Goal: Task Accomplishment & Management: Manage account settings

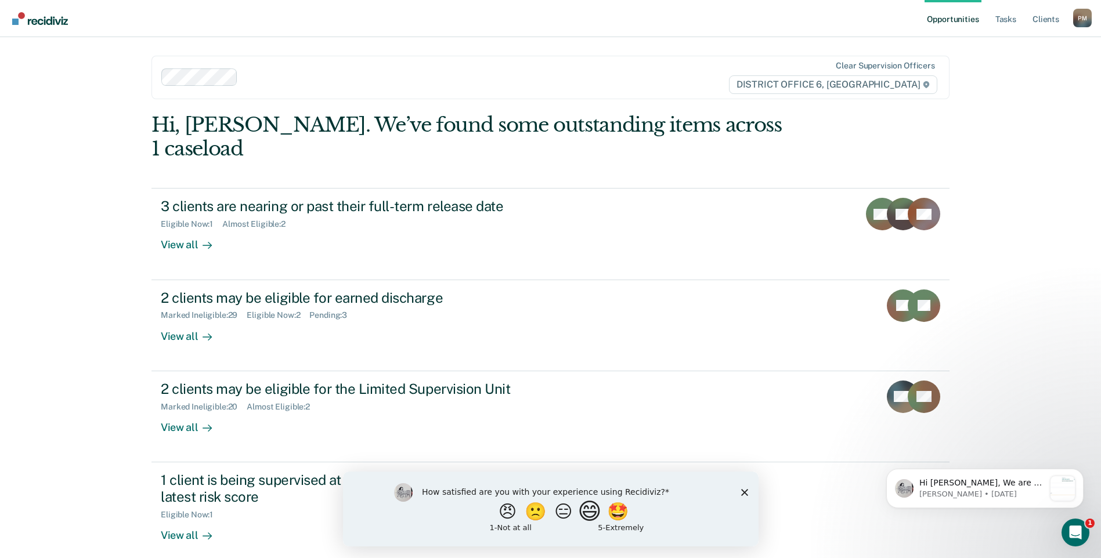
click at [597, 508] on button "😄" at bounding box center [590, 511] width 27 height 23
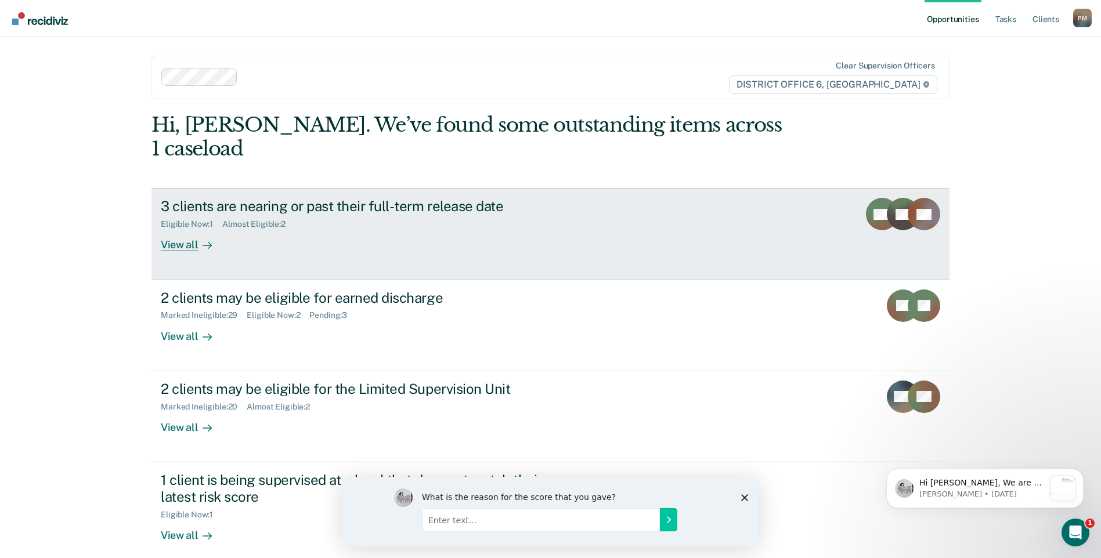
click at [181, 229] on div "View all" at bounding box center [193, 240] width 65 height 23
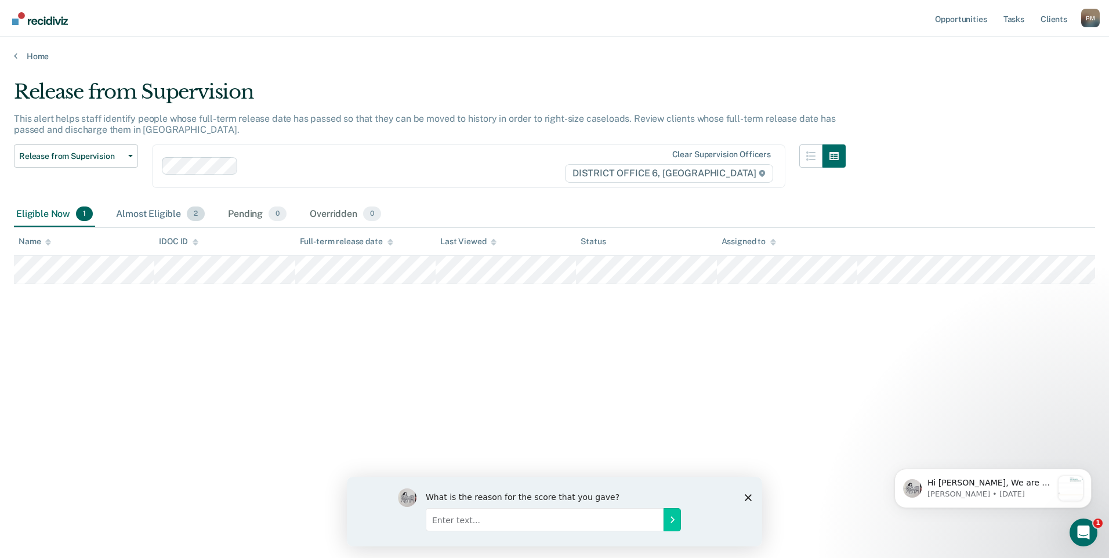
click at [153, 214] on div "Almost Eligible 2" at bounding box center [160, 215] width 93 height 26
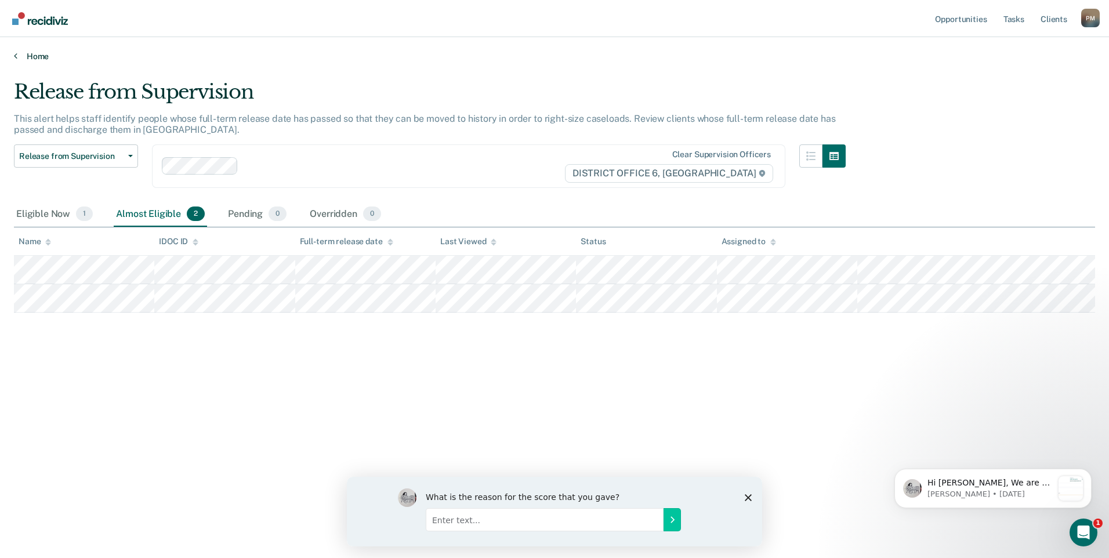
click at [16, 56] on icon at bounding box center [15, 55] width 3 height 9
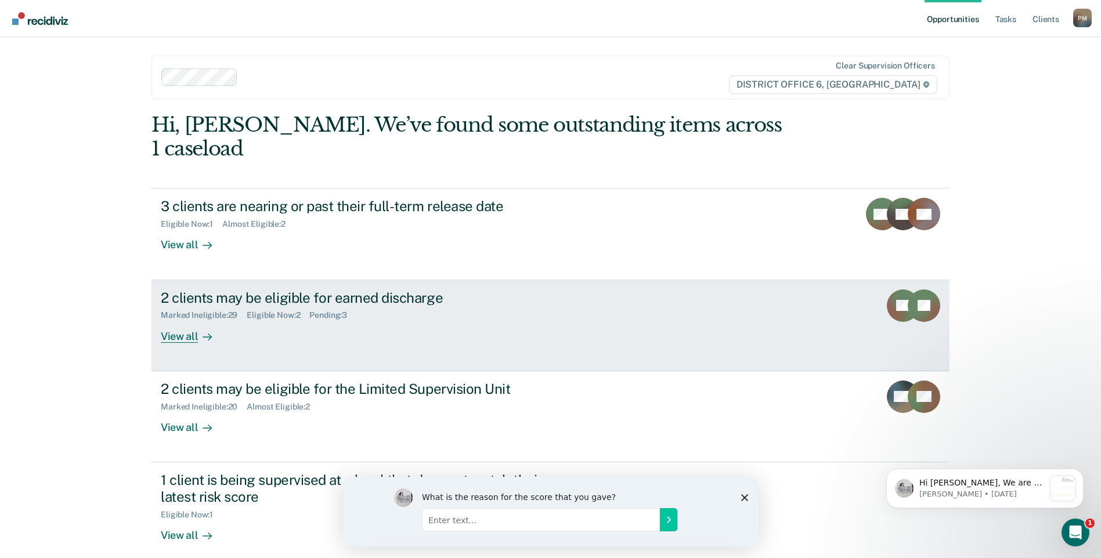
click at [175, 320] on div "View all" at bounding box center [193, 331] width 65 height 23
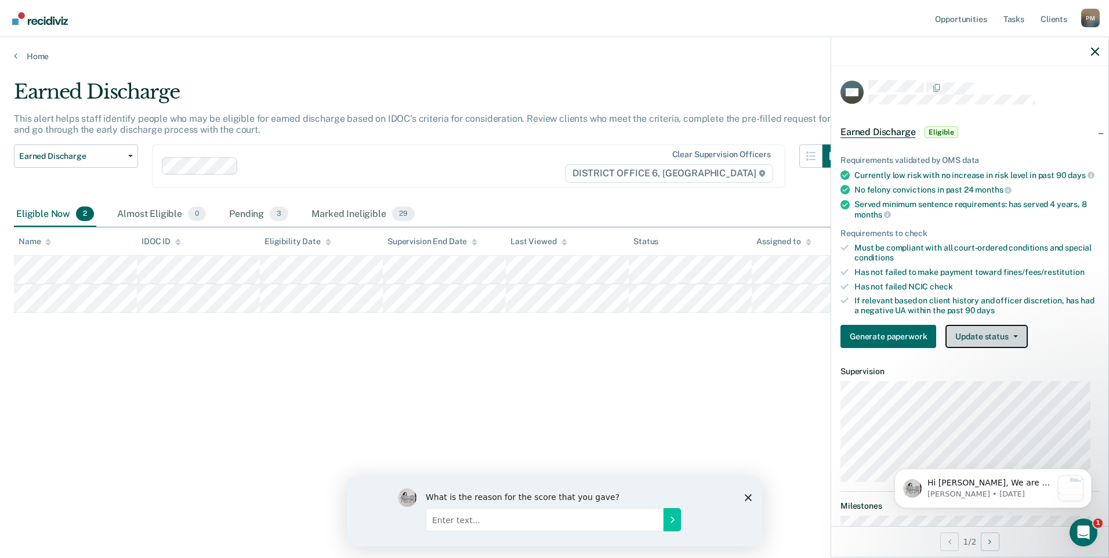
click at [988, 348] on button "Update status" at bounding box center [987, 336] width 82 height 23
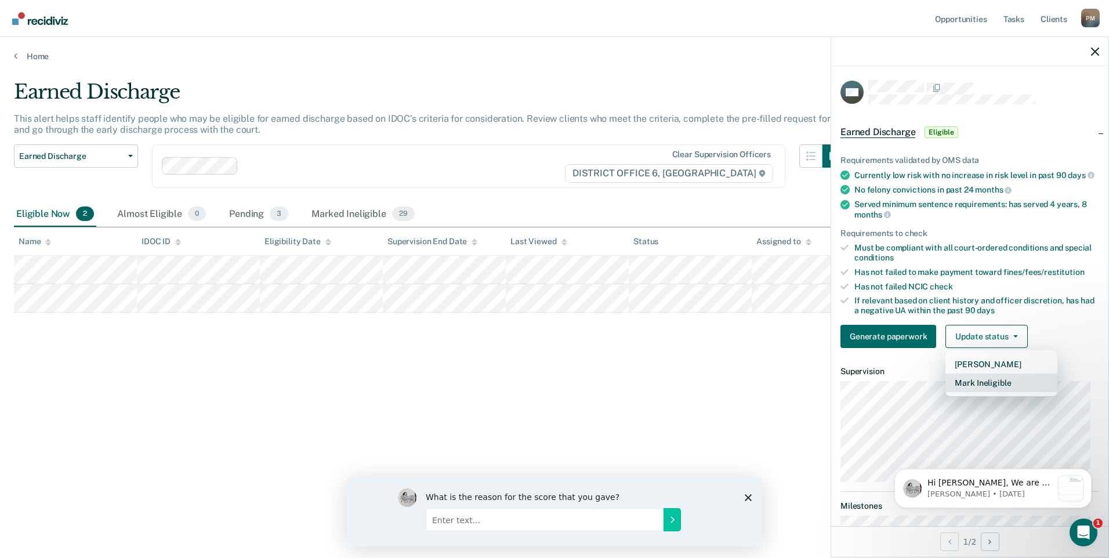
click at [992, 390] on button "Mark Ineligible" at bounding box center [1002, 383] width 112 height 19
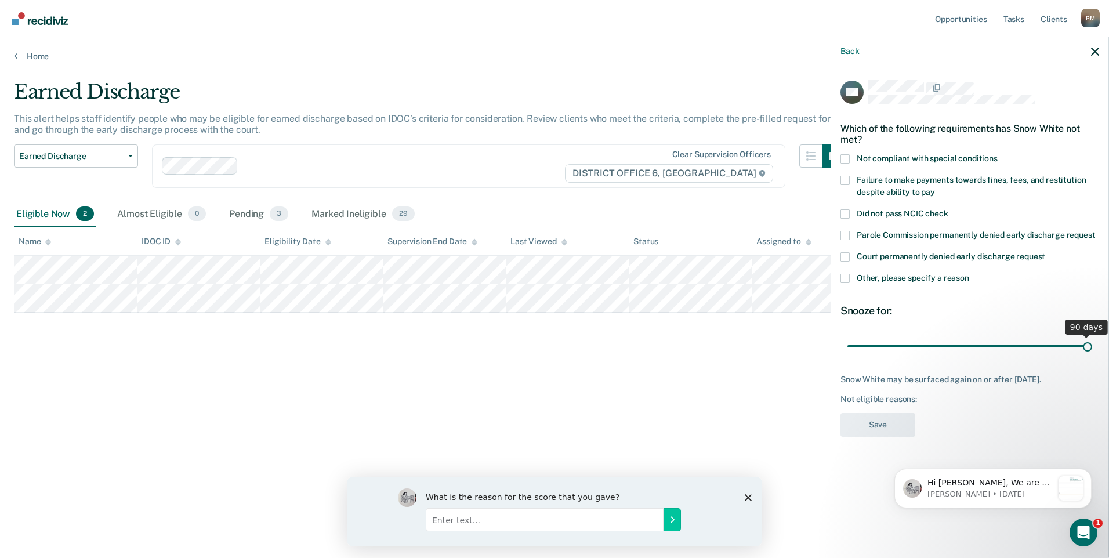
drag, startPoint x: 930, startPoint y: 347, endPoint x: 1124, endPoint y: 370, distance: 195.2
type input "90"
click at [1093, 356] on input "range" at bounding box center [970, 346] width 245 height 20
click at [845, 277] on span at bounding box center [845, 278] width 9 height 9
click at [970, 274] on input "Other, please specify a reason" at bounding box center [970, 274] width 0 height 0
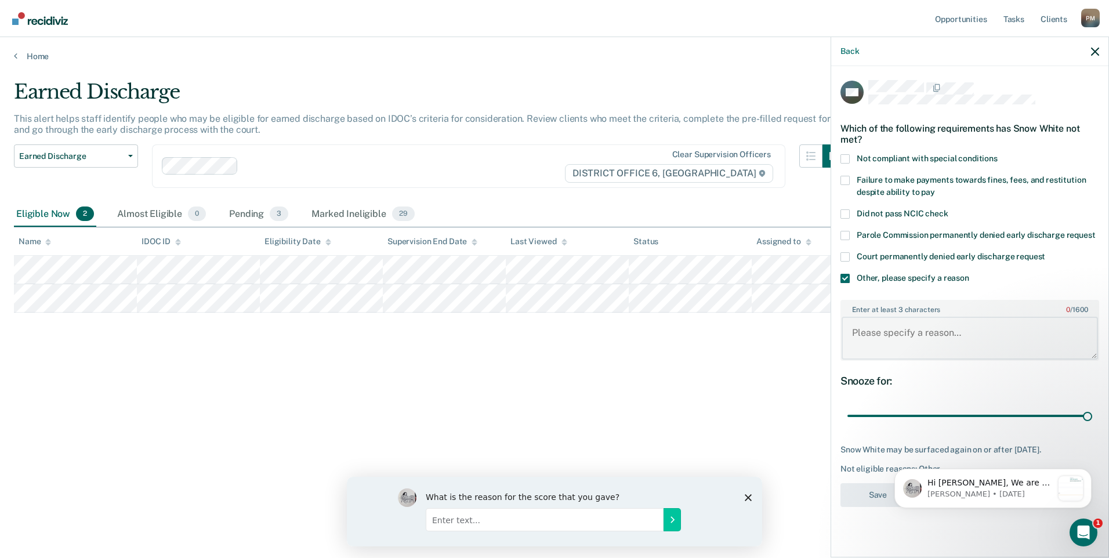
click at [887, 330] on textarea "Enter at least 3 characters 0 / 1600" at bounding box center [970, 338] width 256 height 43
type textarea "In treatment."
click at [855, 489] on button "Save" at bounding box center [878, 495] width 75 height 24
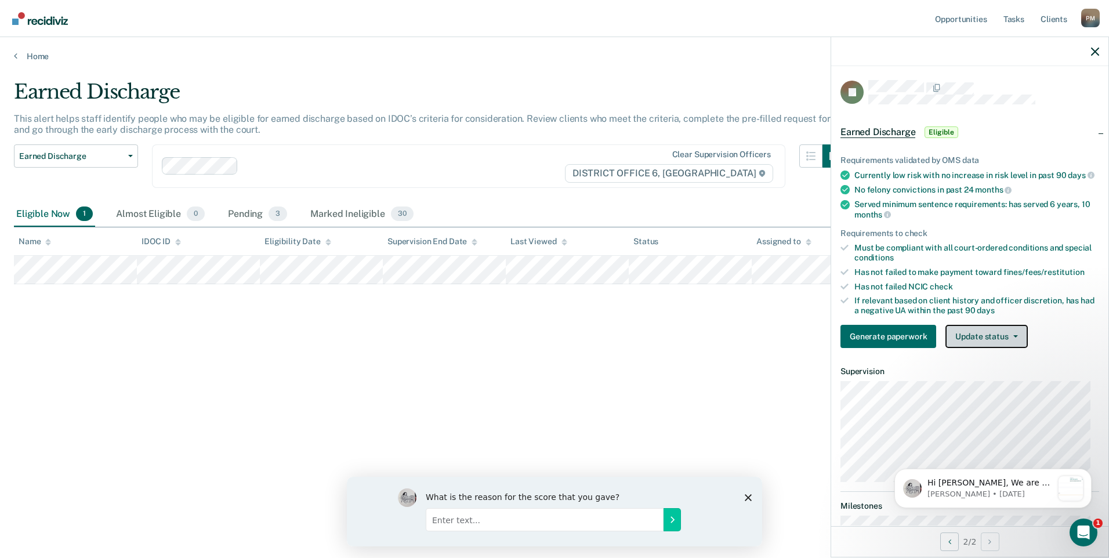
click at [1000, 348] on button "Update status" at bounding box center [987, 336] width 82 height 23
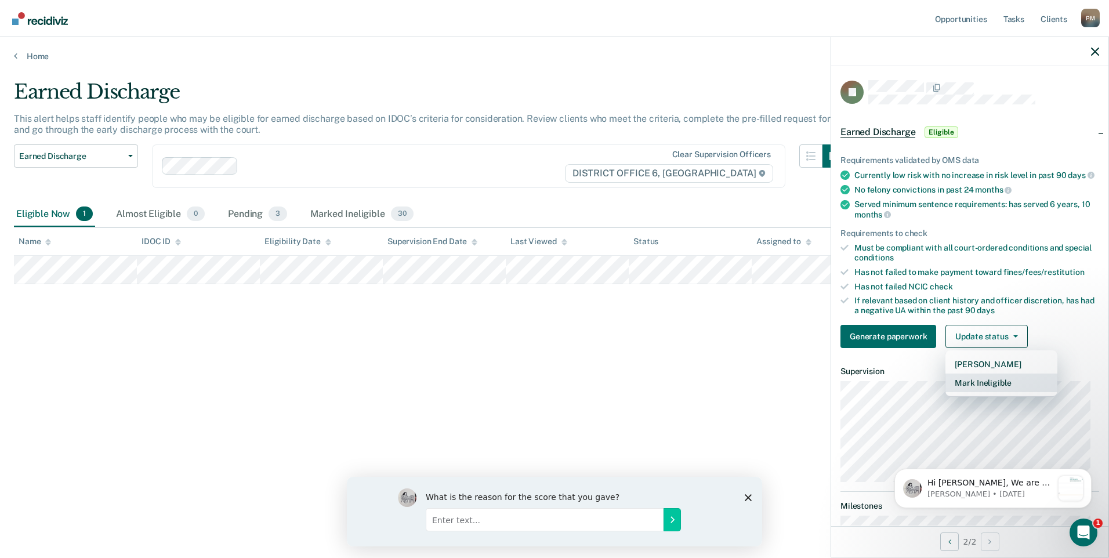
click at [1012, 392] on button "Mark Ineligible" at bounding box center [1002, 383] width 112 height 19
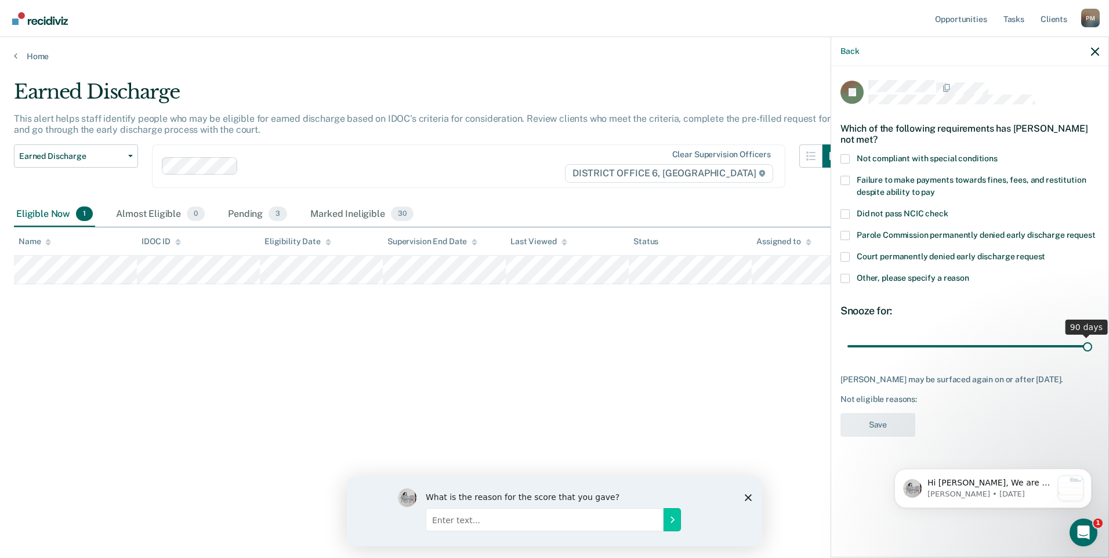
drag, startPoint x: 933, startPoint y: 343, endPoint x: 1131, endPoint y: 356, distance: 198.9
type input "90"
click at [1093, 356] on input "range" at bounding box center [970, 346] width 245 height 20
click at [848, 275] on span at bounding box center [845, 278] width 9 height 9
click at [970, 274] on input "Other, please specify a reason" at bounding box center [970, 274] width 0 height 0
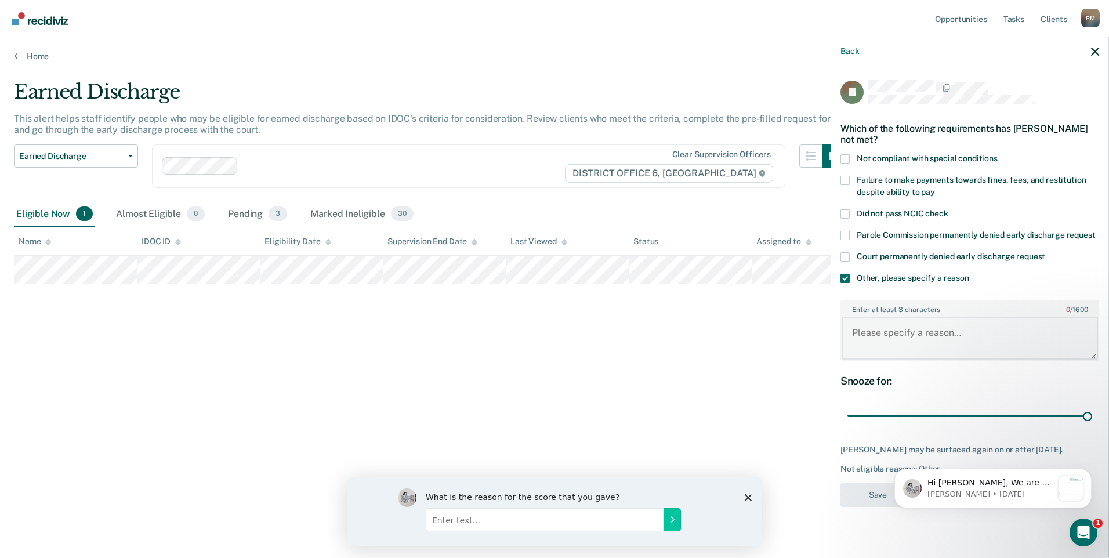
click at [892, 323] on textarea "Enter at least 3 characters 0 / 1600" at bounding box center [970, 338] width 256 height 43
type textarea "Owes on co"
click at [860, 491] on button "Save" at bounding box center [878, 495] width 75 height 24
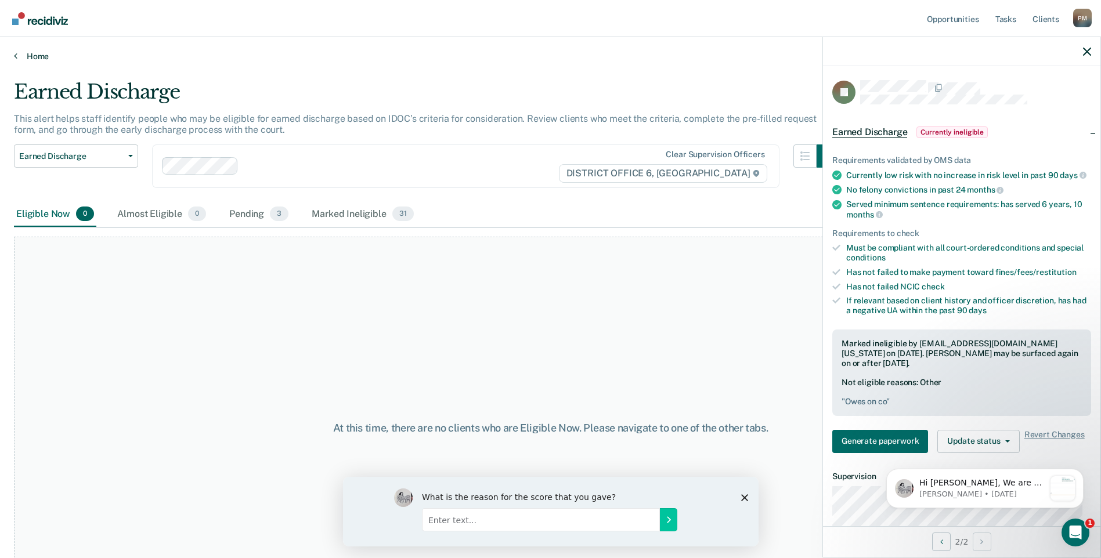
click at [19, 60] on link "Home" at bounding box center [550, 56] width 1073 height 10
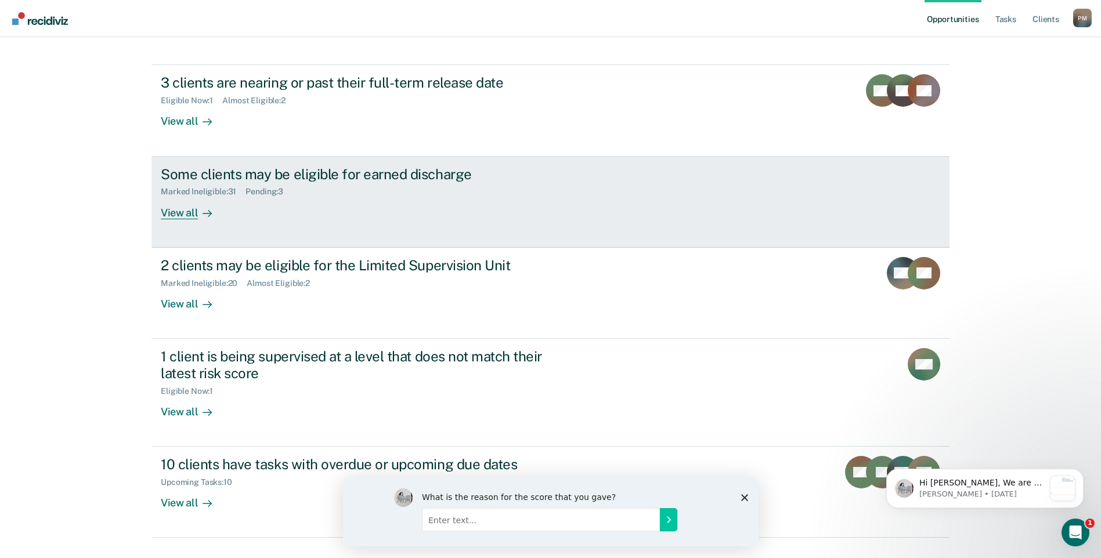
scroll to position [126, 0]
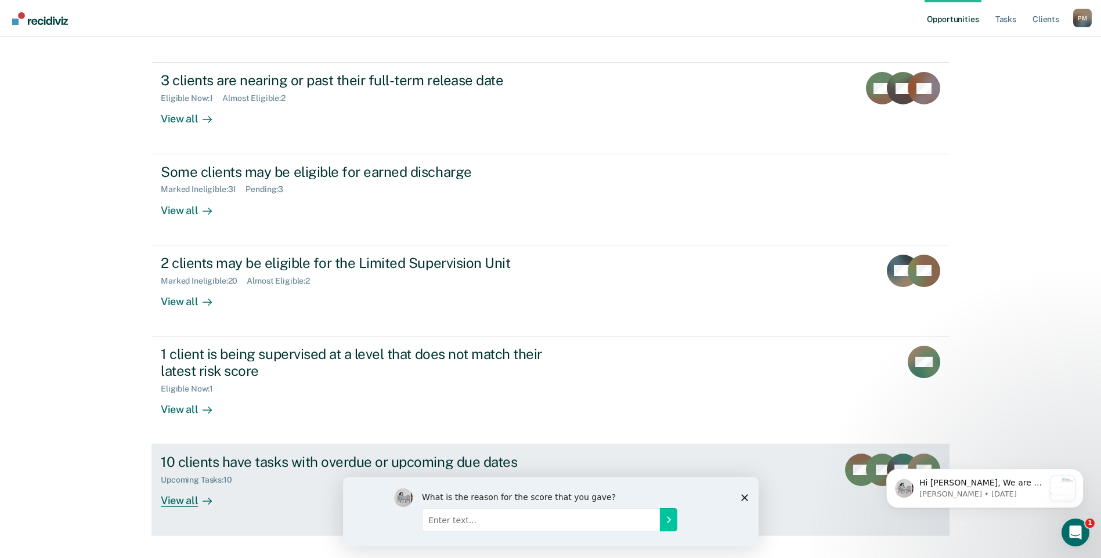
click at [261, 471] on div "Upcoming Tasks : 10" at bounding box center [364, 478] width 407 height 15
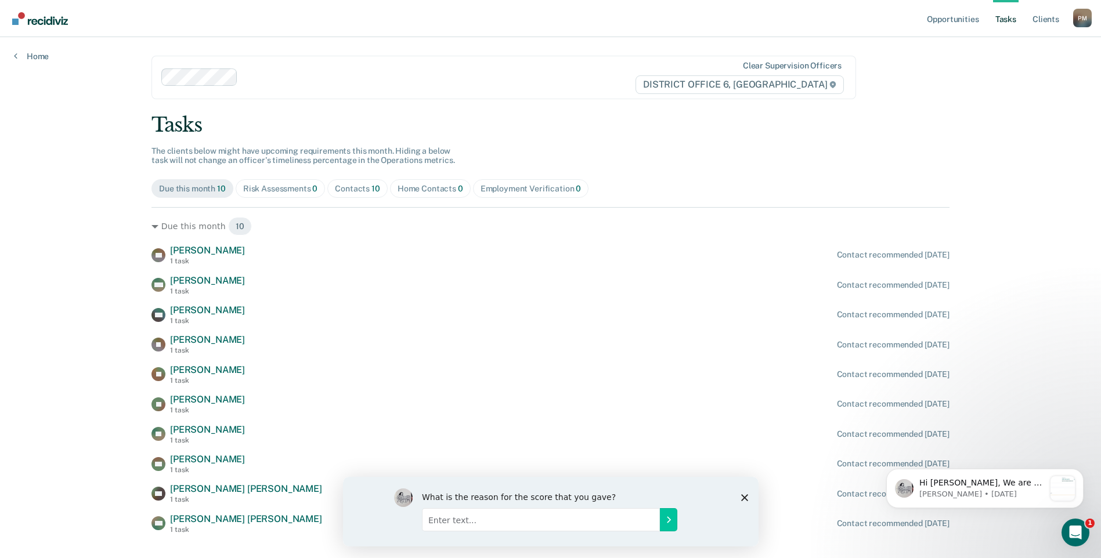
click at [743, 496] on polygon "Close survey" at bounding box center [743, 497] width 7 height 7
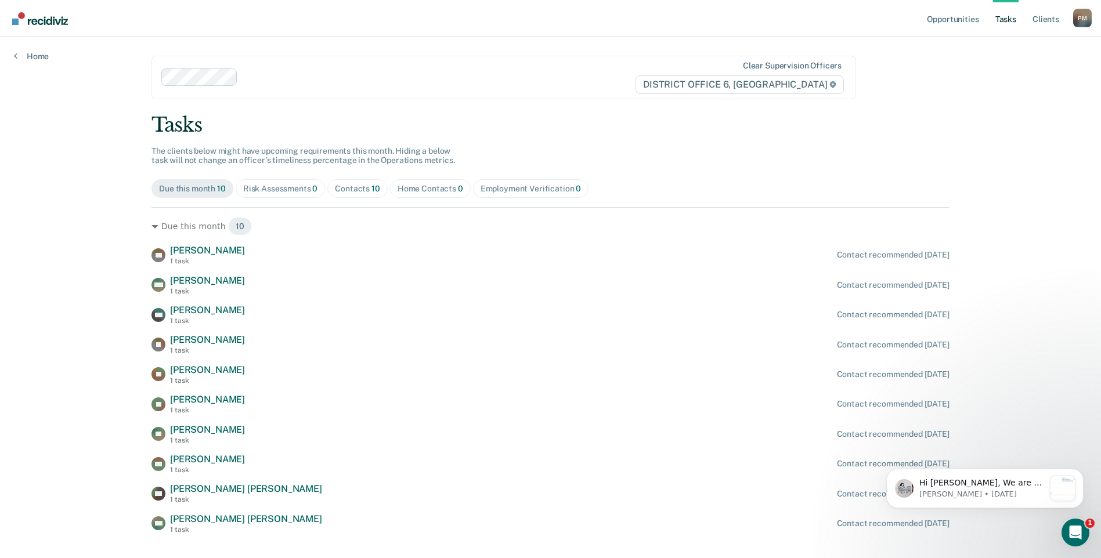
click at [342, 191] on div "Contacts 10" at bounding box center [357, 189] width 45 height 10
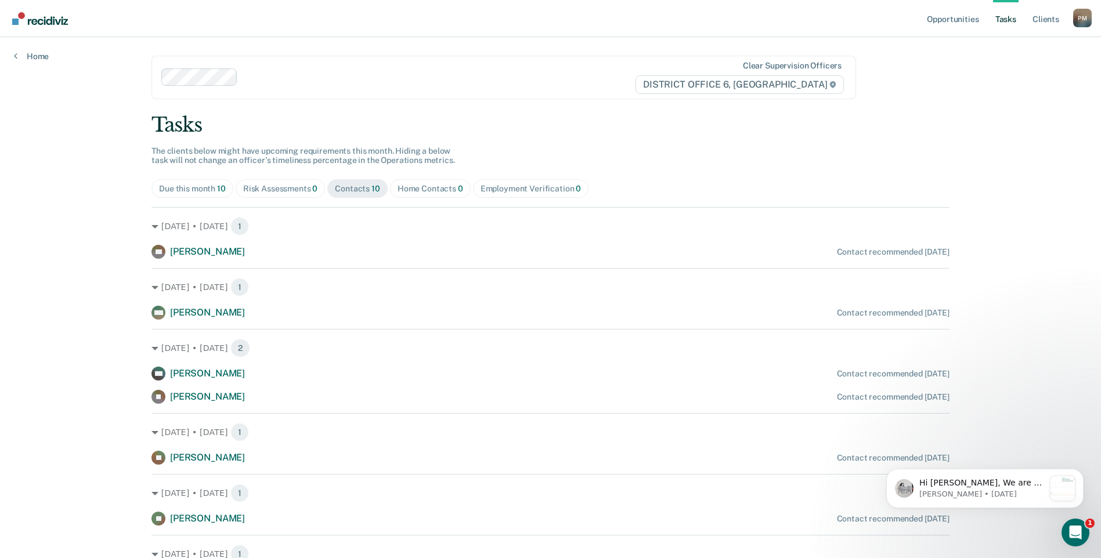
click at [357, 188] on div "Contacts 10" at bounding box center [357, 189] width 45 height 10
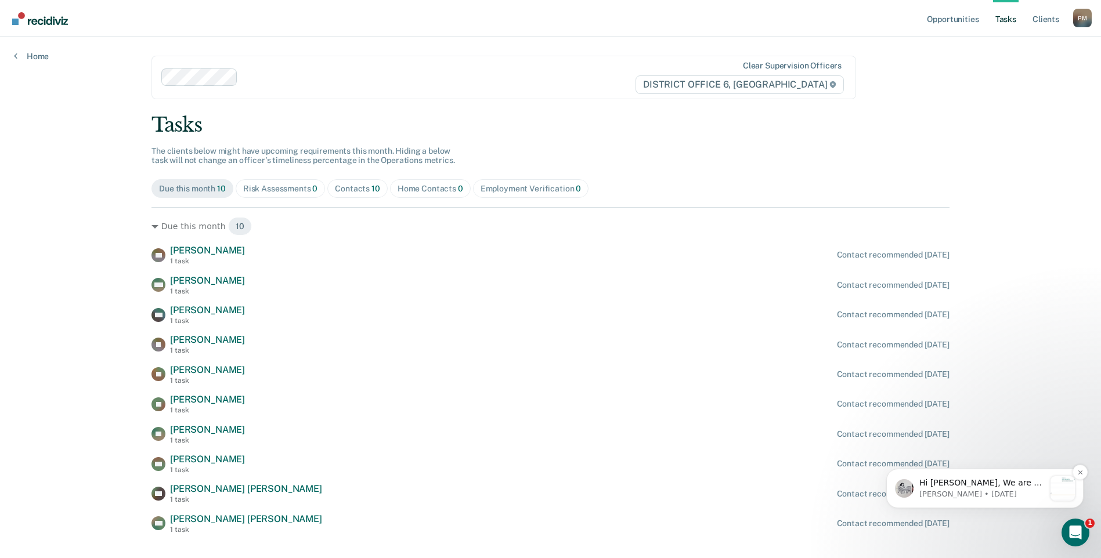
click at [1010, 482] on p "Hi [PERSON_NAME], We are so excited to announce a brand new feature: AI case no…" at bounding box center [981, 484] width 125 height 12
click at [1077, 531] on icon "Open Intercom Messenger" at bounding box center [1073, 531] width 19 height 19
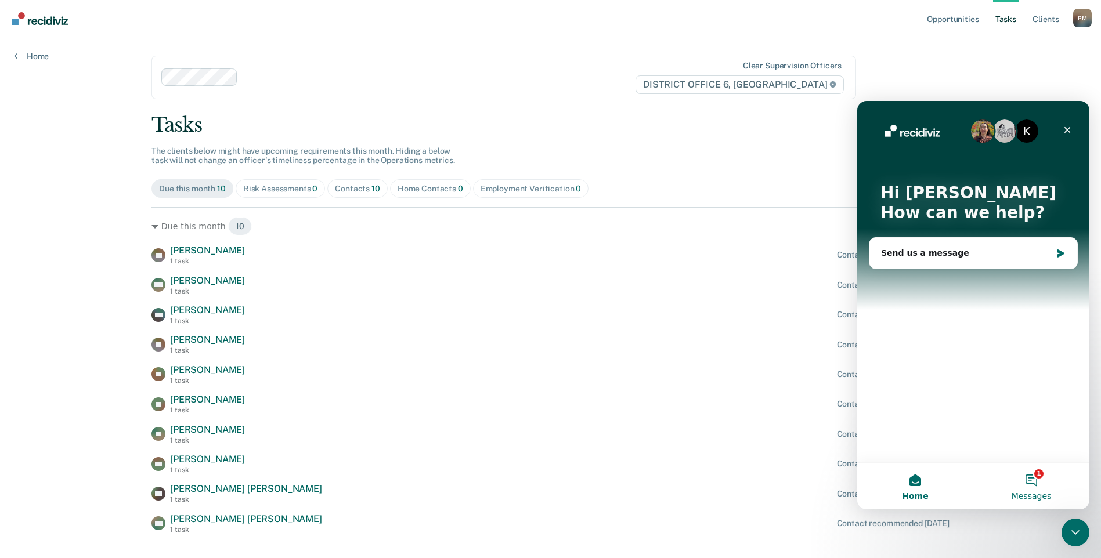
click at [1032, 477] on button "1 Messages" at bounding box center [1031, 486] width 116 height 46
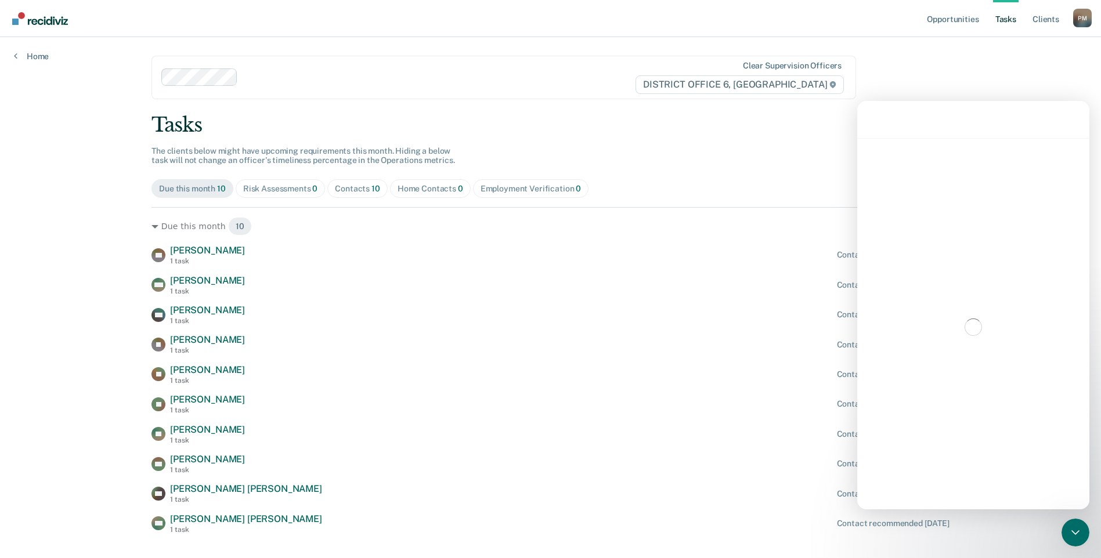
click at [940, 151] on div "Intercom messenger" at bounding box center [973, 327] width 232 height 378
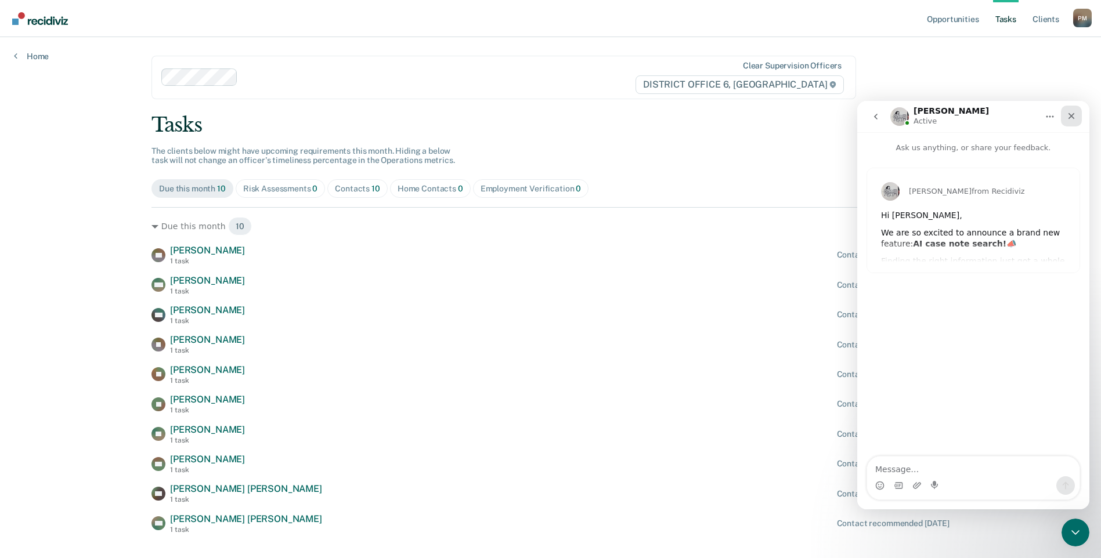
click at [1071, 117] on icon "Close" at bounding box center [1071, 116] width 6 height 6
